Goal: Find specific fact: Find contact information

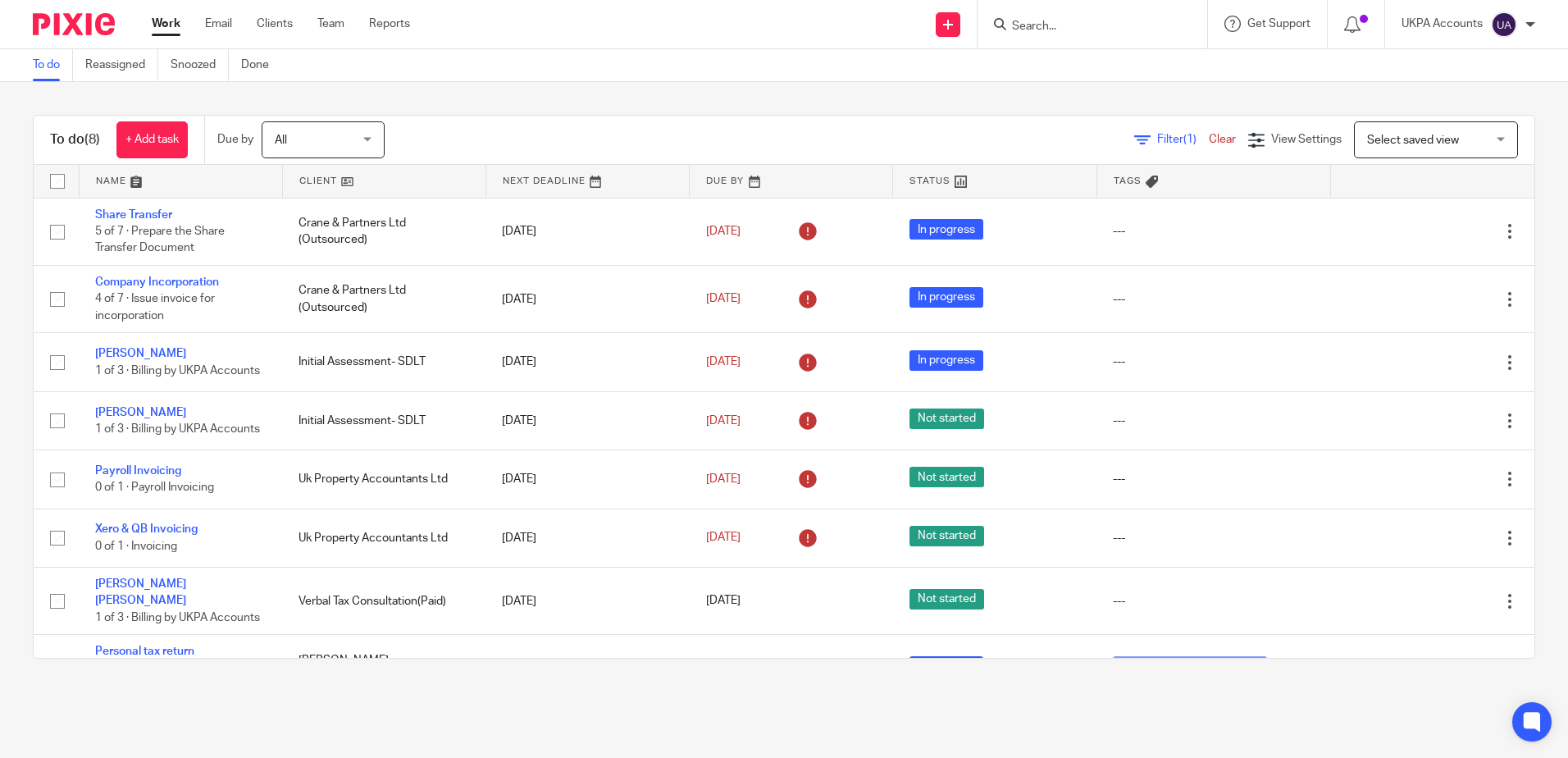
click at [1063, 28] on input "Search" at bounding box center [1084, 27] width 147 height 15
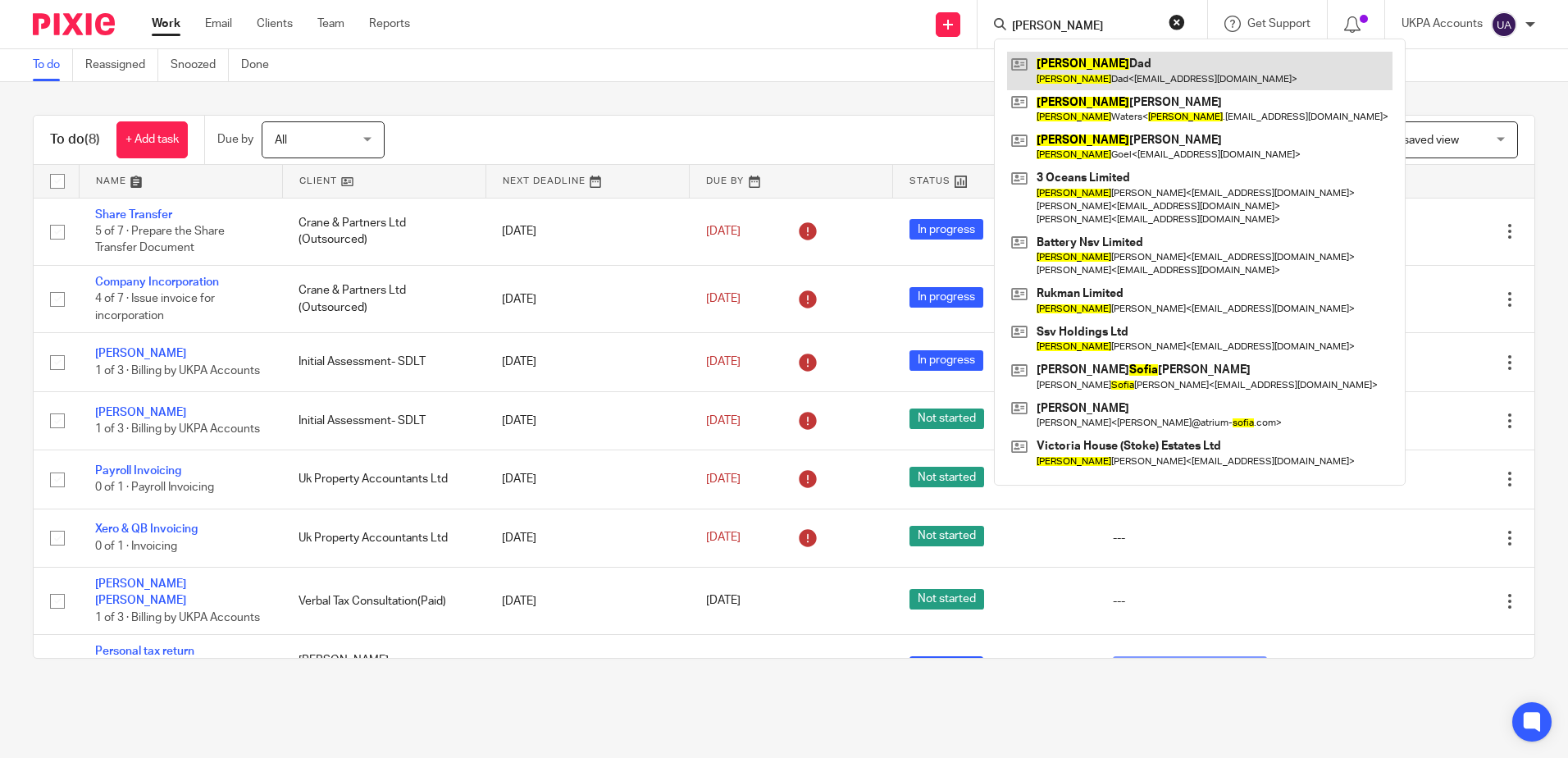
type input "[PERSON_NAME]"
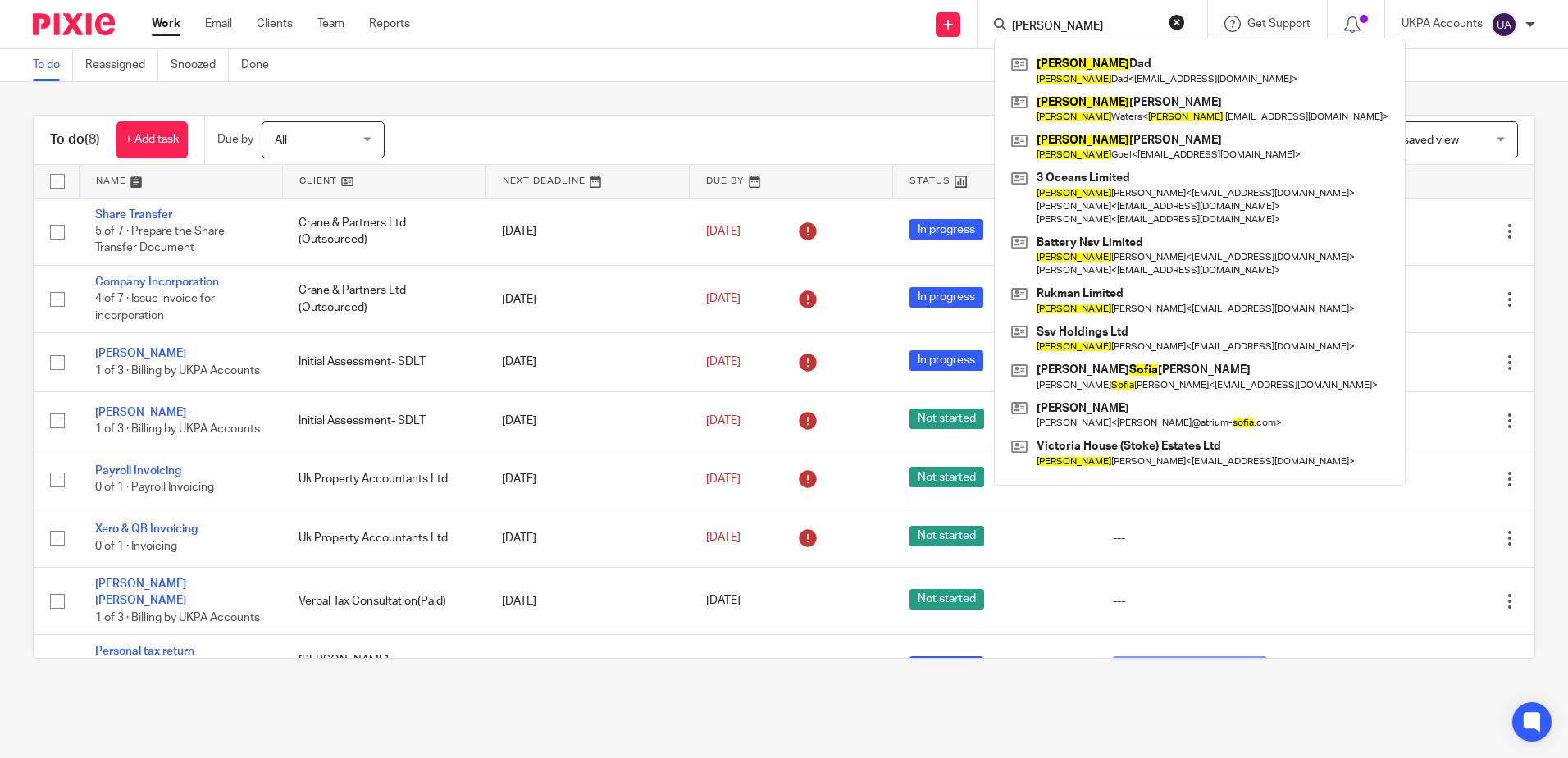
drag, startPoint x: 1060, startPoint y: 72, endPoint x: 999, endPoint y: 60, distance: 62.2
click at [1060, 72] on link at bounding box center [1199, 70] width 385 height 38
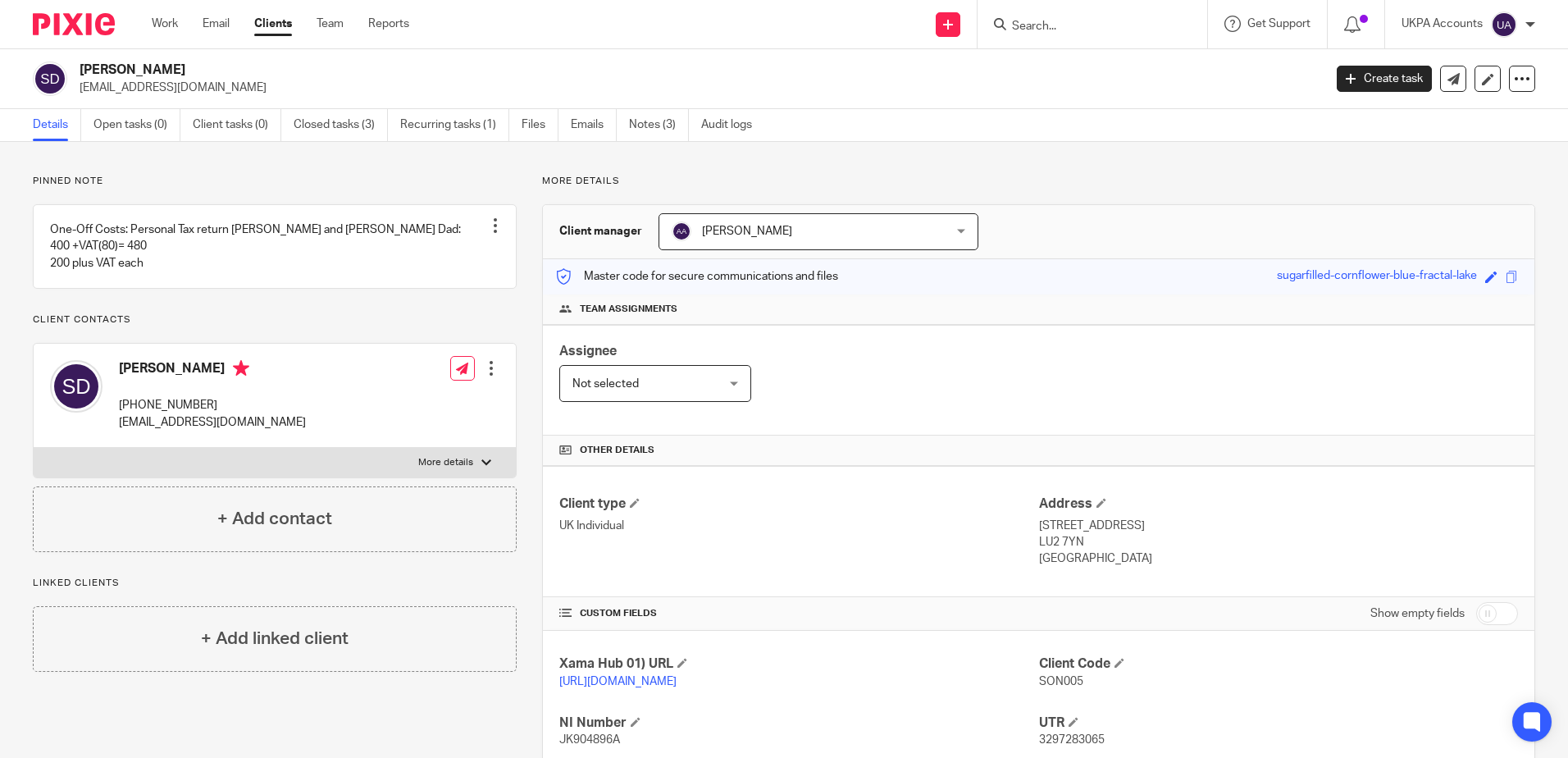
click at [234, 338] on div "Pinned note One-Off Costs: Personal Tax return [PERSON_NAME] and [PERSON_NAME] …" at bounding box center [274, 363] width 483 height 377
drag, startPoint x: 219, startPoint y: 405, endPoint x: 141, endPoint y: 410, distance: 78.2
click at [141, 410] on p "+44 790 477 2526" at bounding box center [212, 406] width 187 height 17
copy p "790 477 2526"
drag, startPoint x: 795, startPoint y: 154, endPoint x: 661, endPoint y: 61, distance: 163.1
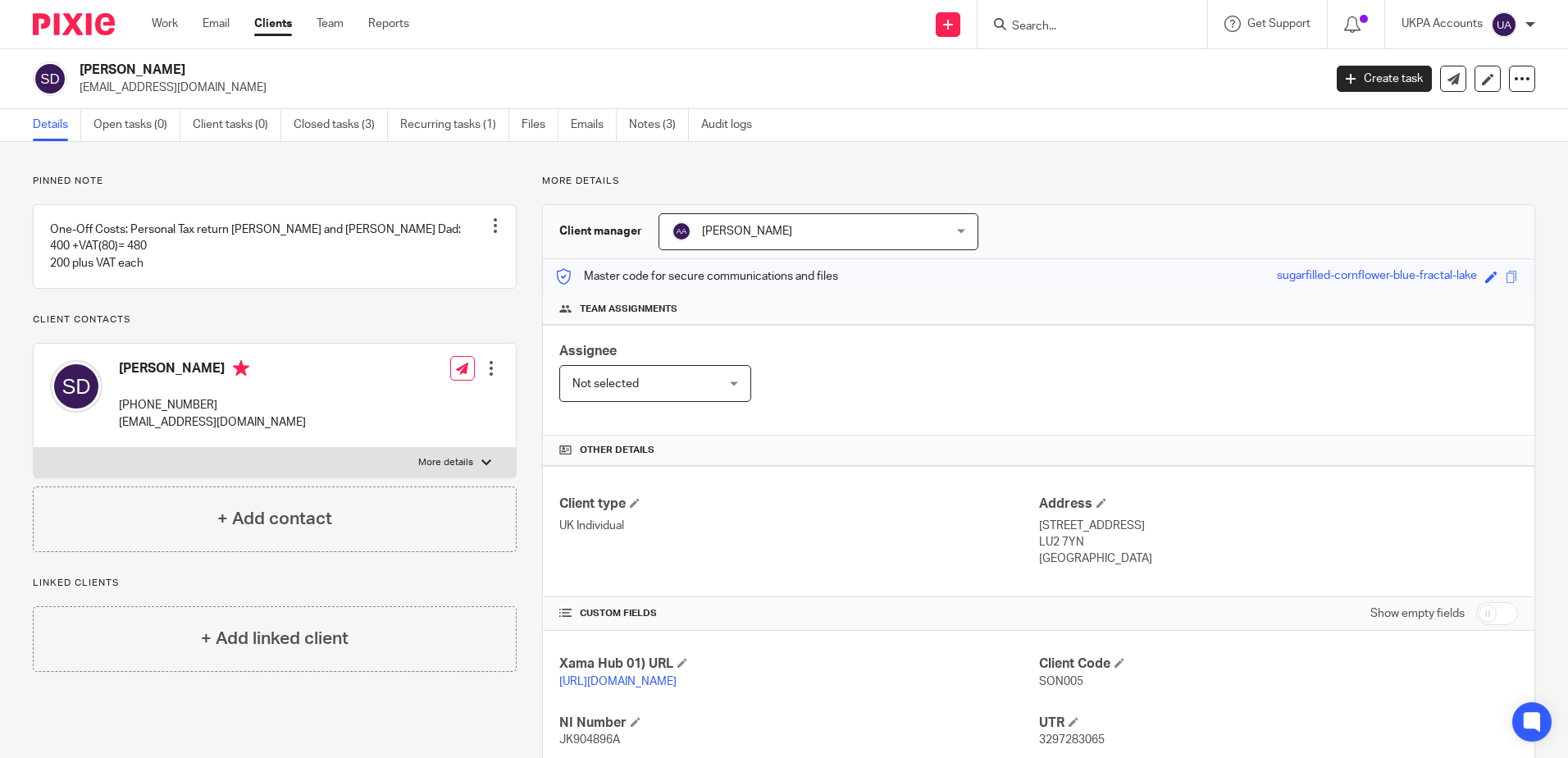
click at [793, 154] on div "Pinned note One-Off Costs: Personal Tax return Seyaad and Sonia Dad: 400 +VAT(8…" at bounding box center [784, 562] width 1568 height 841
click at [1053, 31] on input "Search" at bounding box center [1084, 27] width 147 height 15
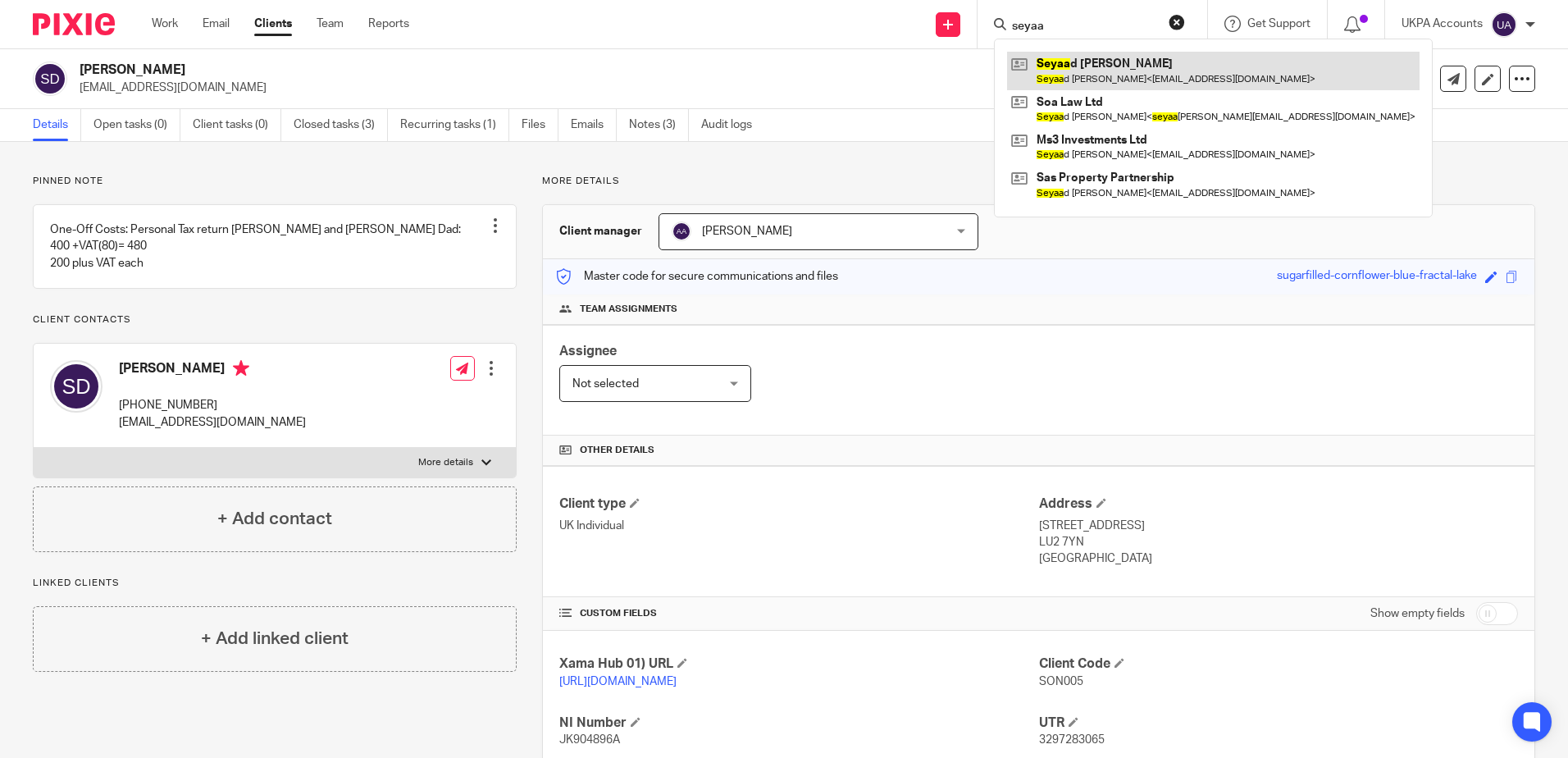
type input "seyaa"
drag, startPoint x: 1173, startPoint y: 24, endPoint x: 1127, endPoint y: 65, distance: 61.6
click at [1173, 24] on button "reset" at bounding box center [1177, 22] width 17 height 17
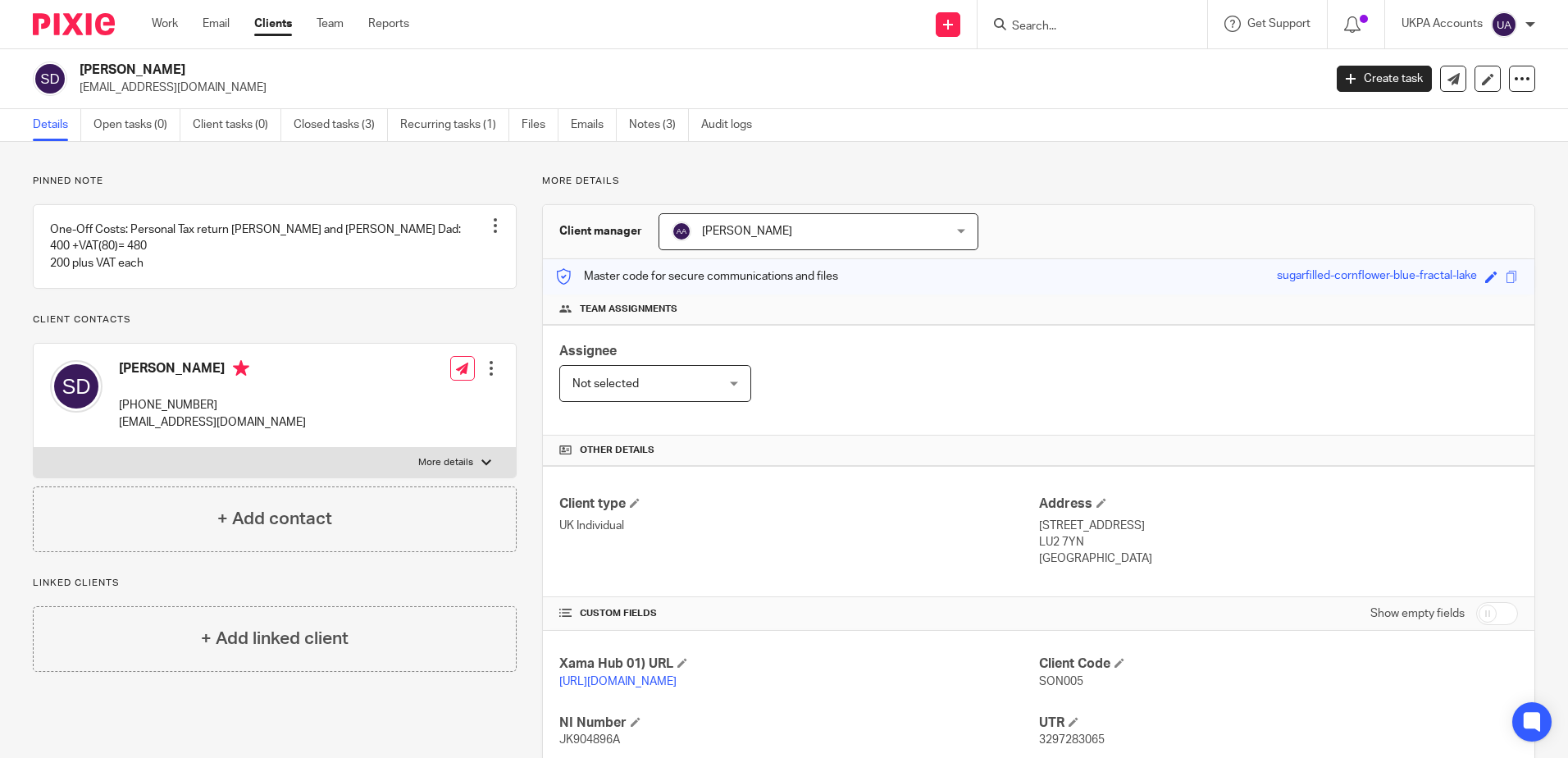
click at [806, 196] on div "More details Client manager Arpana Adhikari Arpana Adhikari Aarshika Awale Aayu…" at bounding box center [1026, 563] width 1019 height 777
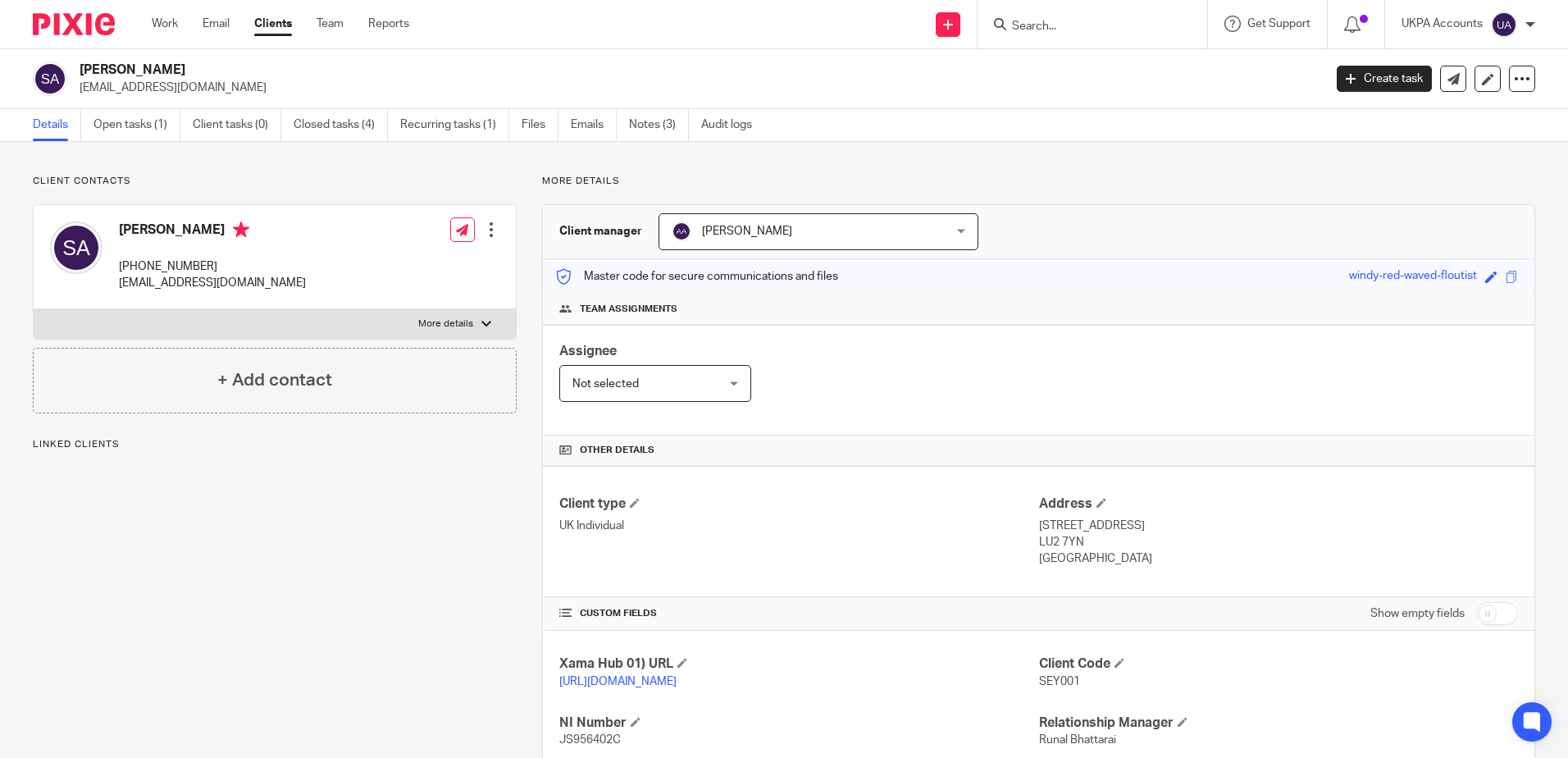
drag, startPoint x: 0, startPoint y: 0, endPoint x: 281, endPoint y: 612, distance: 673.4
click at [282, 613] on div "Client contacts Seyaad Arif +447904772526 saspropertypartnership@gmail.com Edit…" at bounding box center [262, 563] width 509 height 777
click at [220, 588] on div "Client contacts Seyaad Arif +447904772526 saspropertypartnership@gmail.com Edit…" at bounding box center [262, 563] width 509 height 777
click at [325, 574] on div "Client contacts Seyaad Arif +447904772526 saspropertypartnership@gmail.com Edit…" at bounding box center [262, 563] width 509 height 777
